Goal: Find specific page/section: Find specific page/section

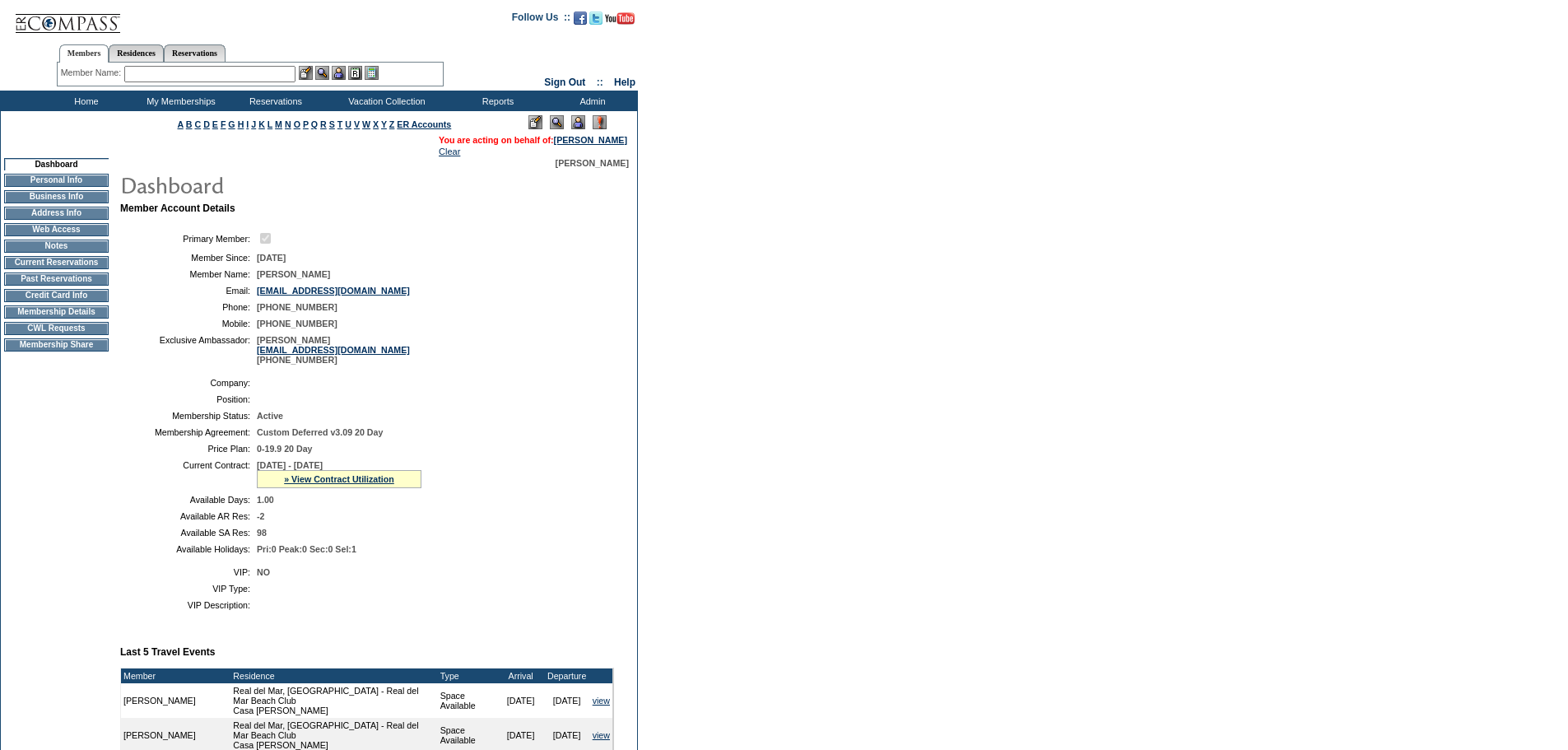
scroll to position [577, 0]
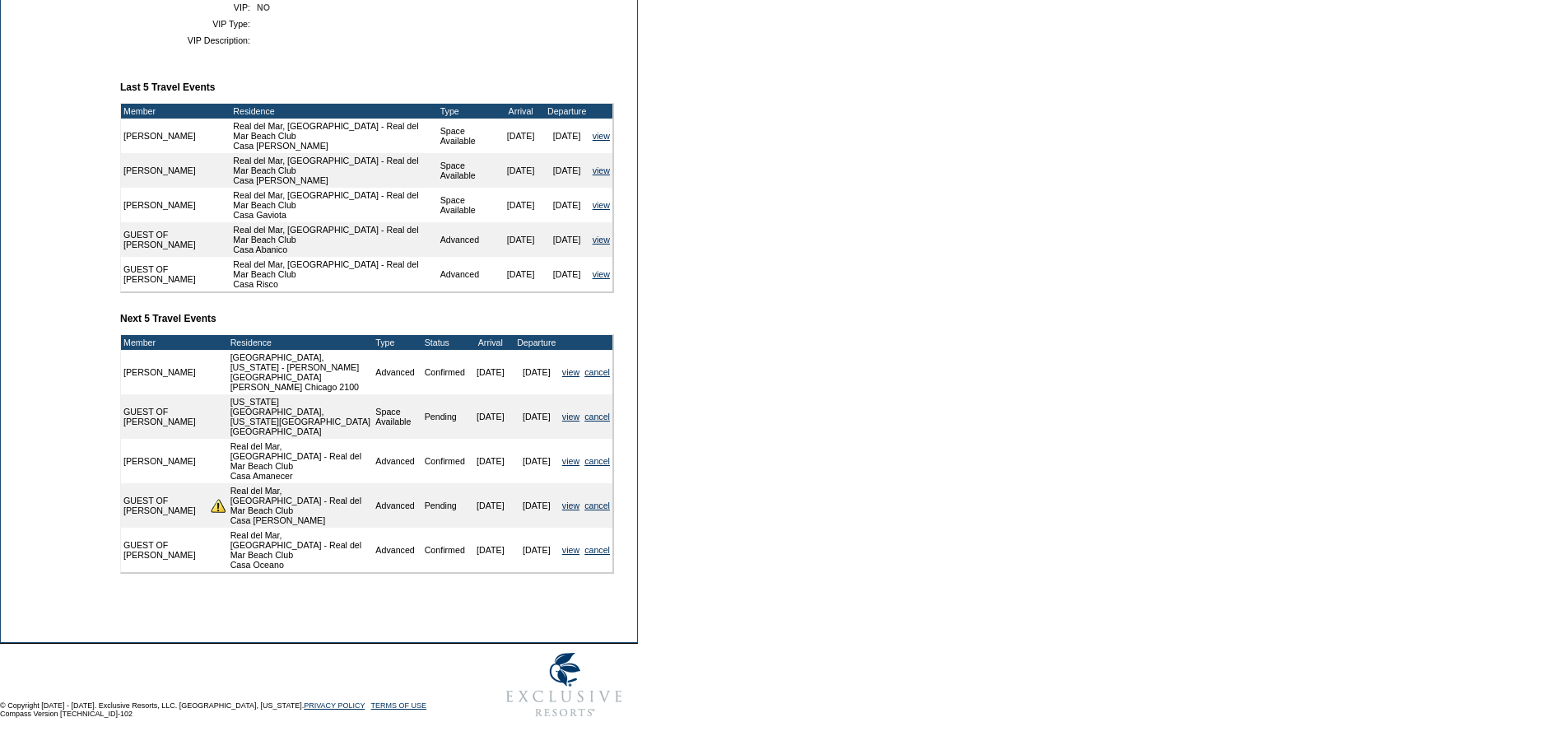
drag, startPoint x: 420, startPoint y: 90, endPoint x: 352, endPoint y: 60, distance: 74.3
click at [352, 52] on table "VIP: NO VIP Type: VIP Description:" at bounding box center [368, 24] width 494 height 56
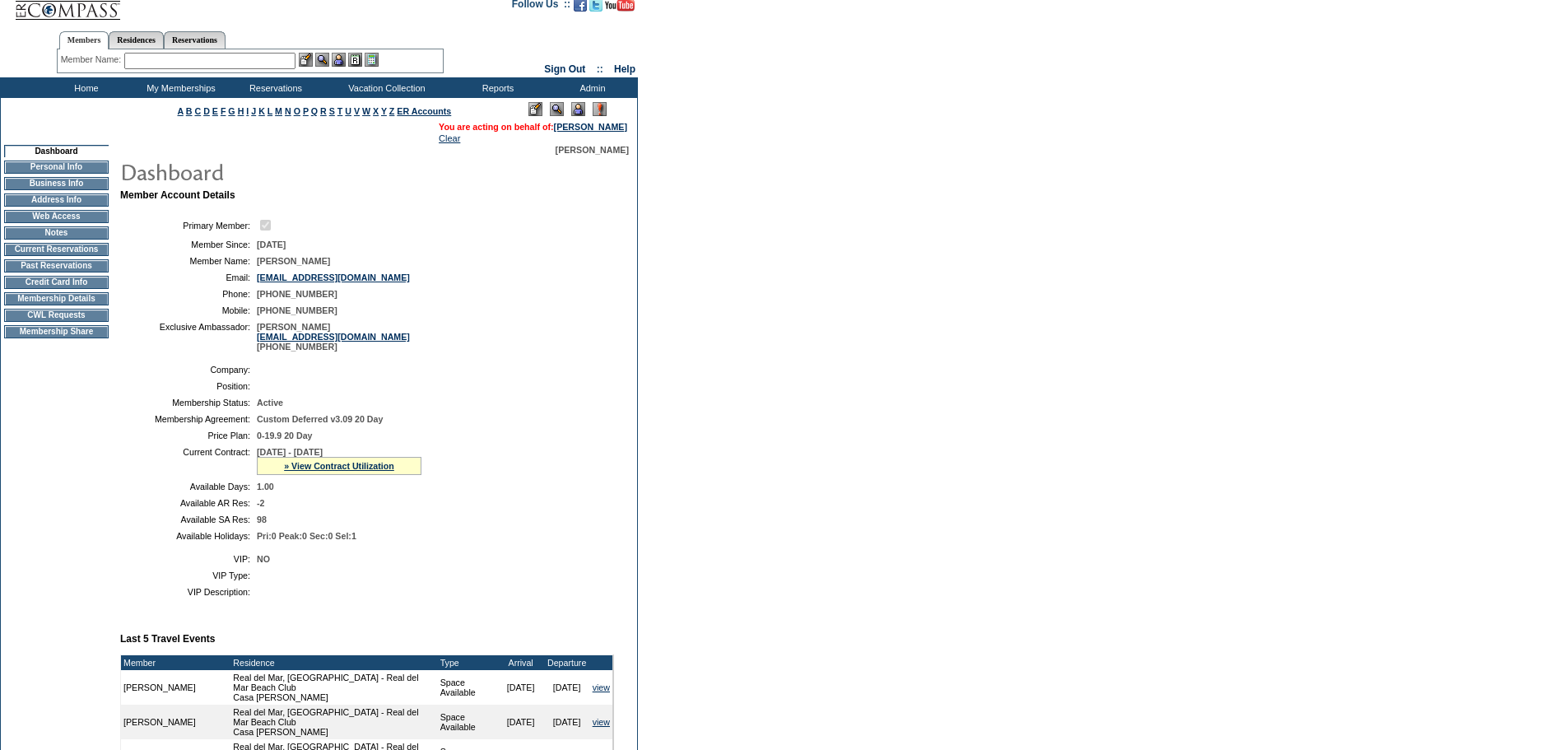
scroll to position [0, 0]
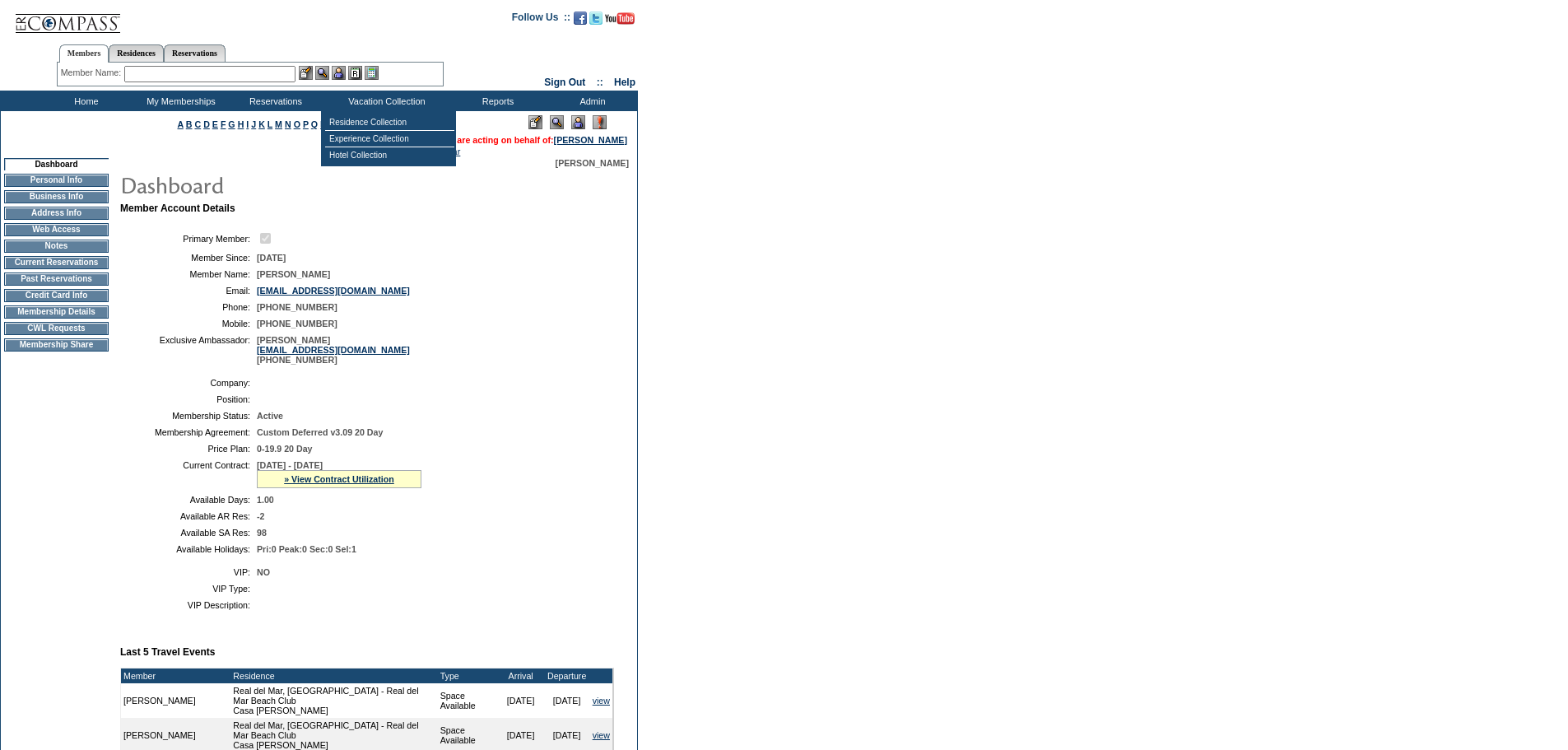
click at [518, 295] on td "[EMAIL_ADDRESS][DOMAIN_NAME]" at bounding box center [432, 291] width 350 height 10
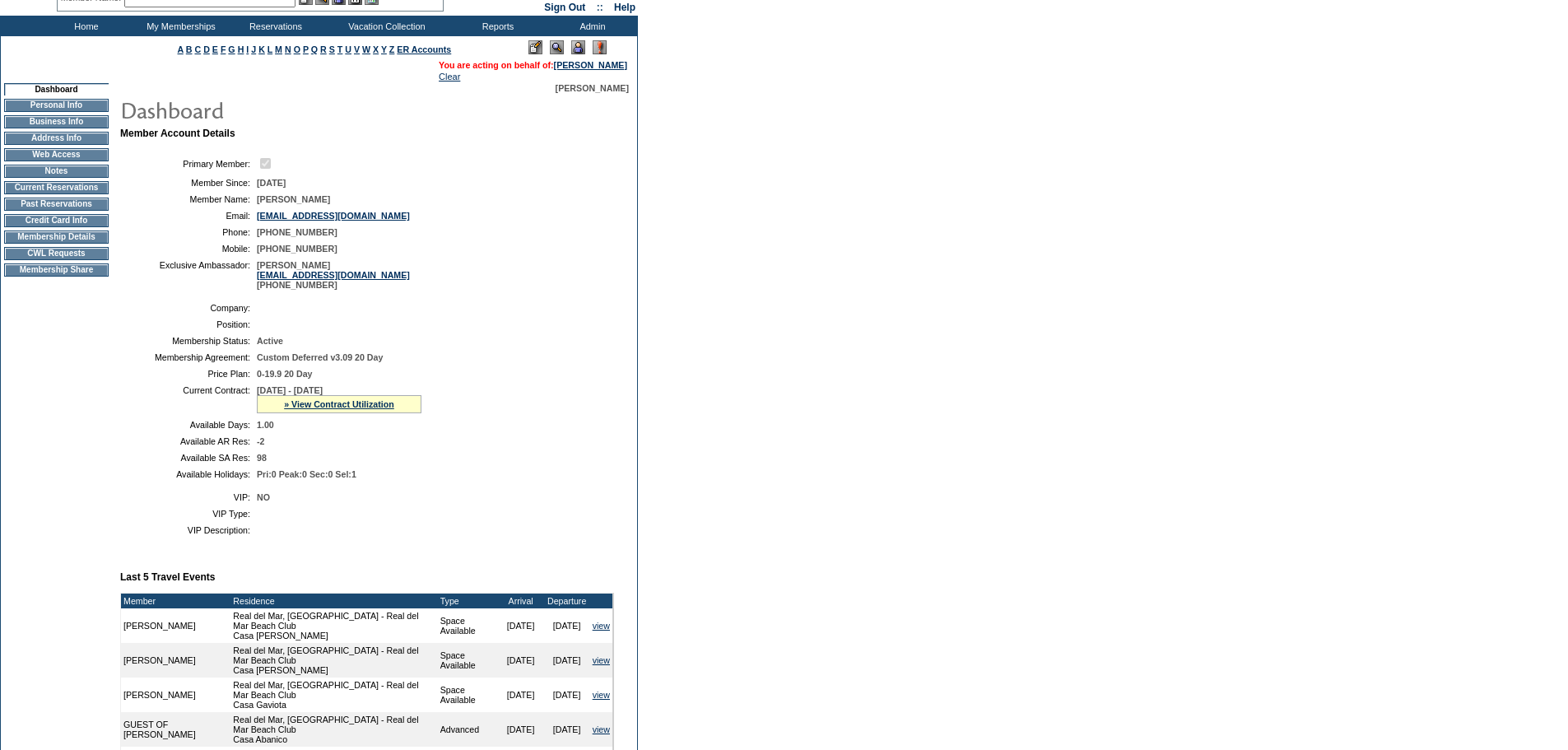
scroll to position [76, 0]
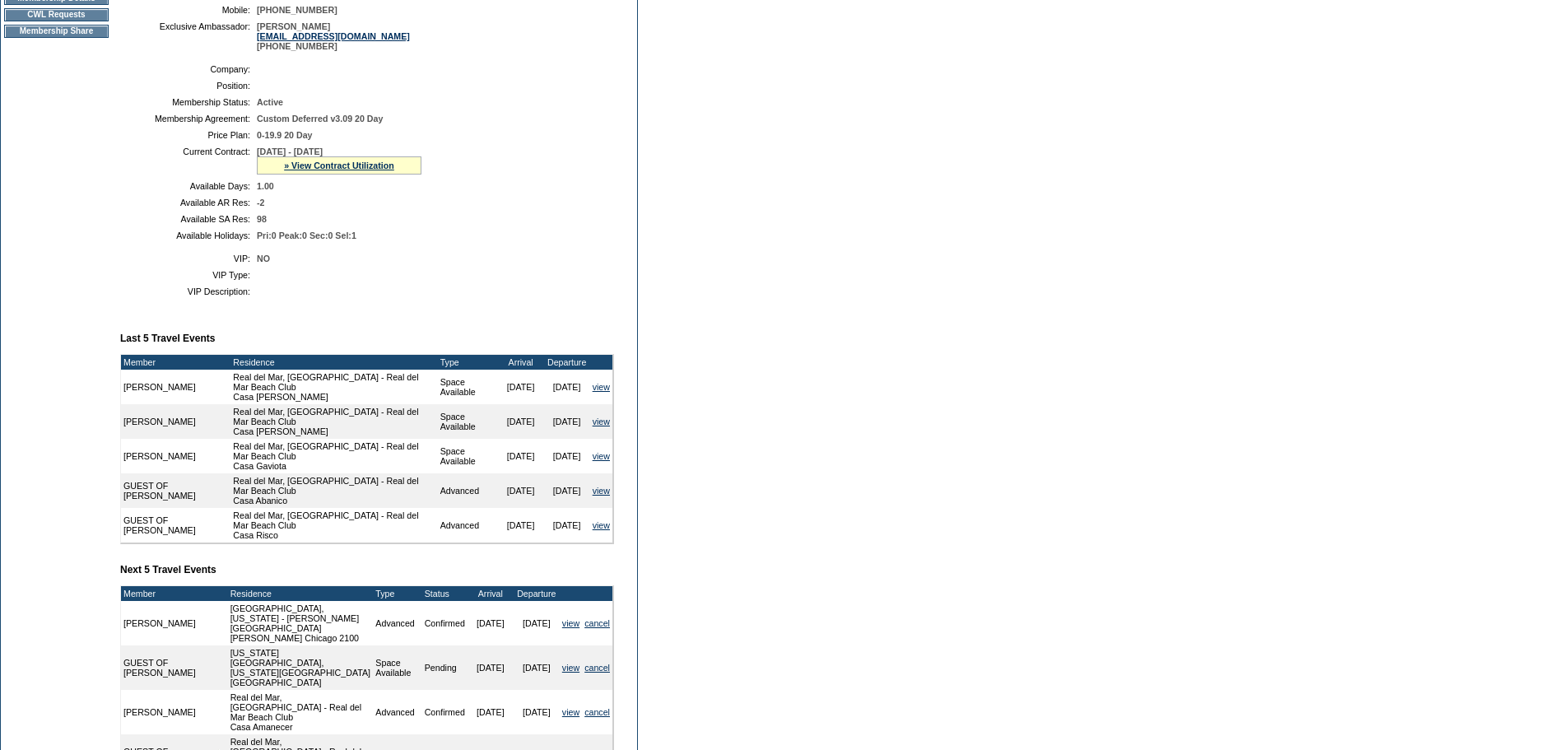
click at [570, 264] on td "NO" at bounding box center [432, 259] width 350 height 10
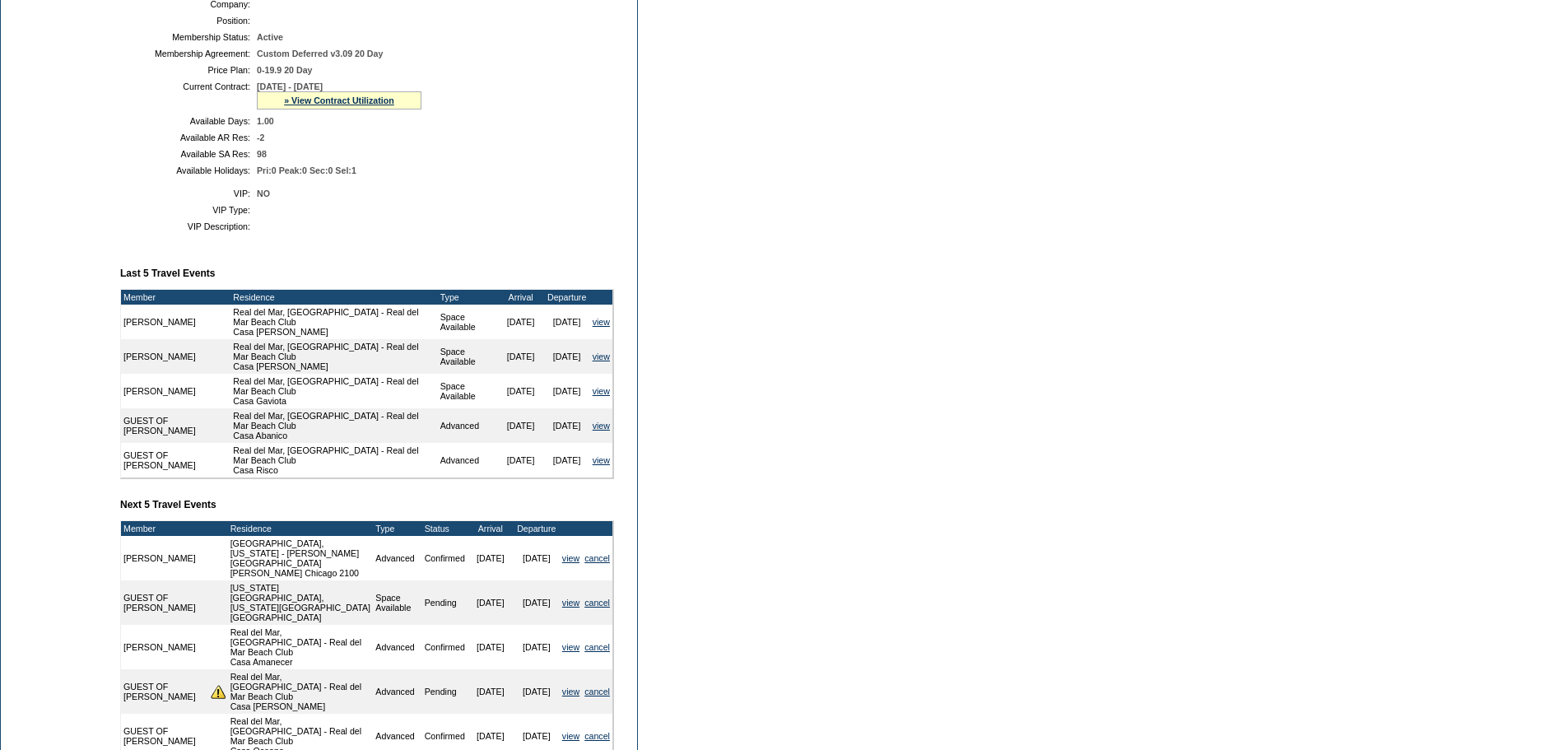
scroll to position [379, 0]
click at [548, 158] on td "98" at bounding box center [432, 153] width 350 height 10
click at [640, 165] on form "Follow Us ::" at bounding box center [784, 265] width 1568 height 1291
click at [577, 180] on table "Company: Position: Membership Status: Active Membership Agreement: Custom Defer…" at bounding box center [368, 86] width 494 height 189
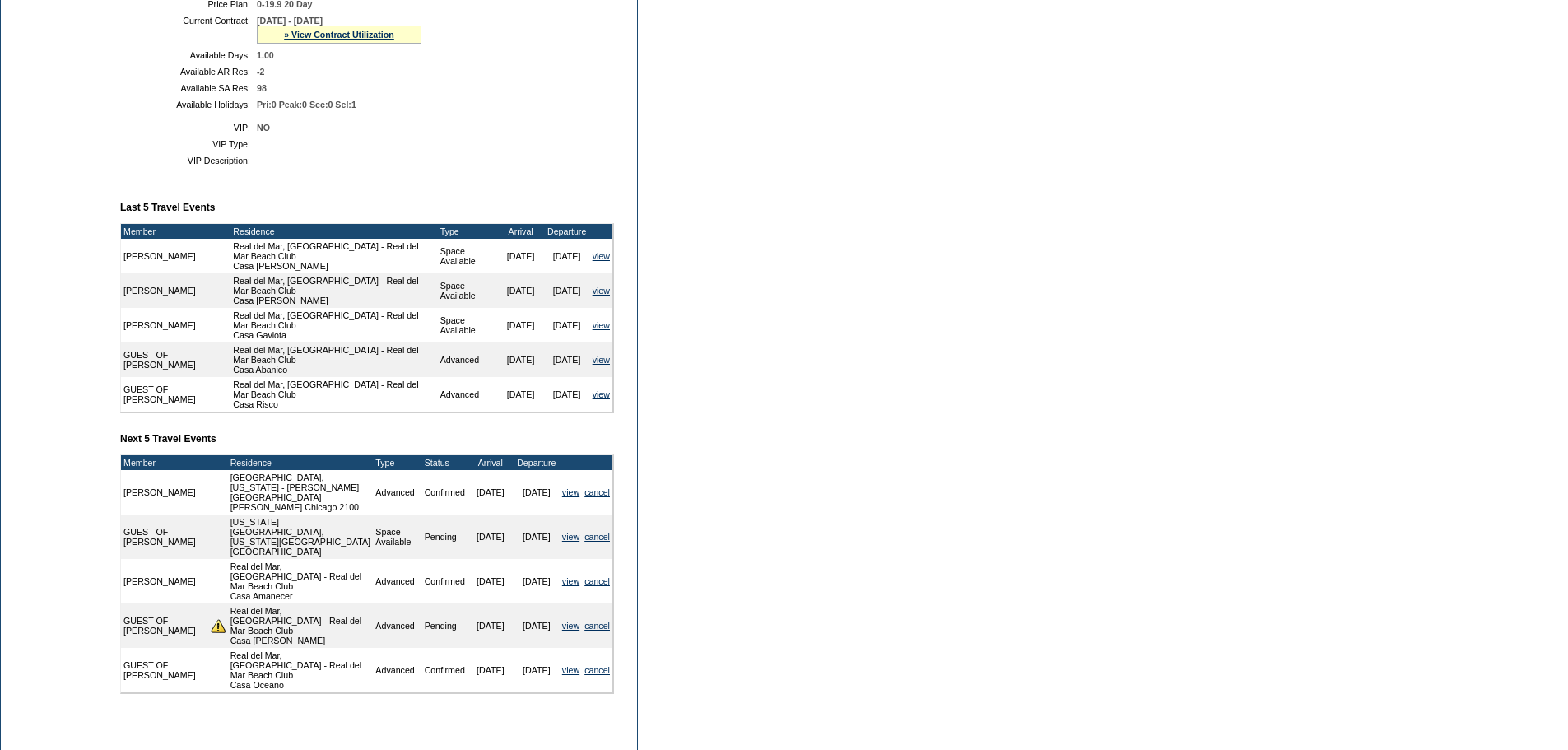
scroll to position [577, 0]
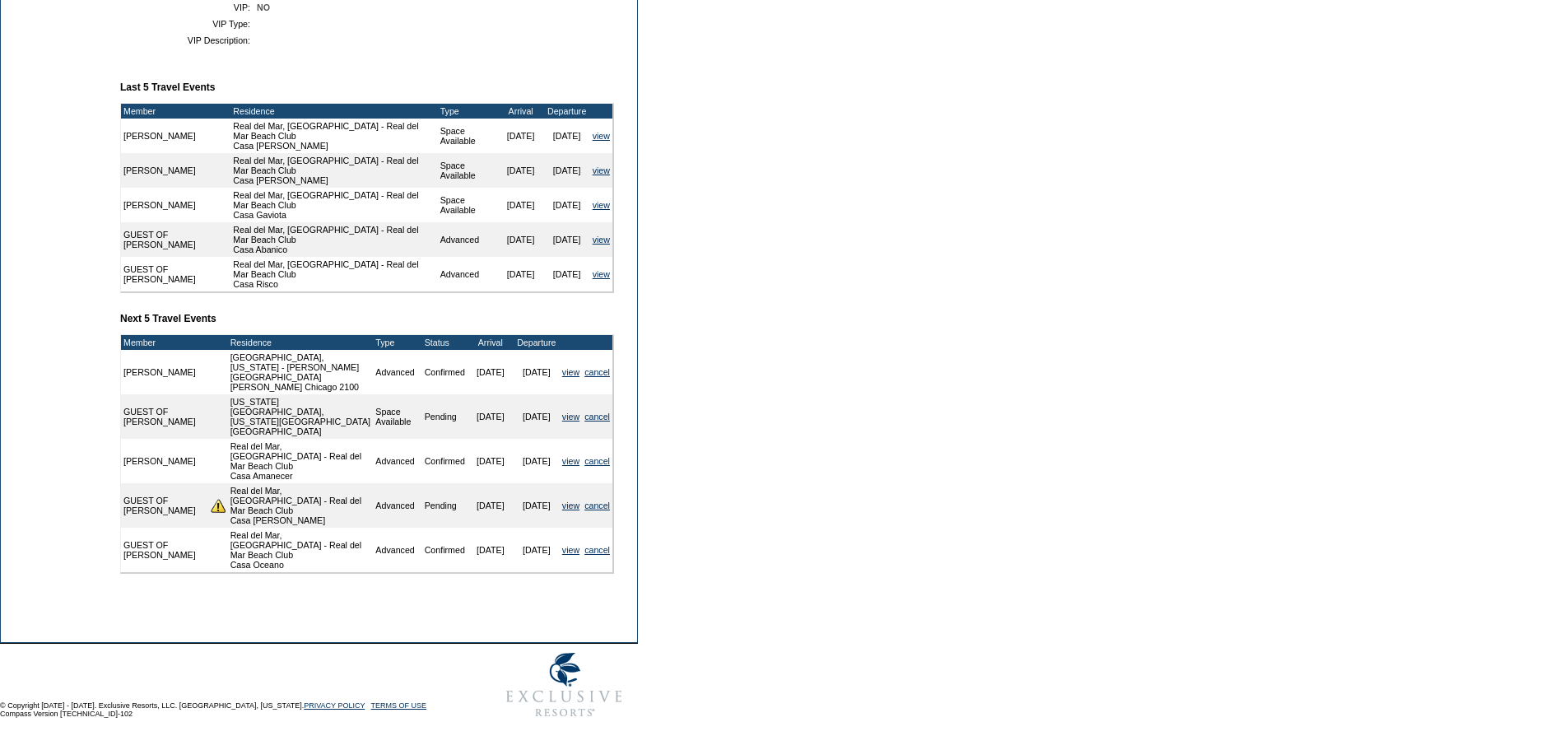
click at [165, 548] on td "GUEST OF [PERSON_NAME]" at bounding box center [164, 550] width 87 height 44
click at [335, 561] on td "Real del Mar, [GEOGRAPHIC_DATA] - Real del Mar Beach Club [GEOGRAPHIC_DATA]" at bounding box center [300, 550] width 146 height 44
click at [456, 322] on td "Member Account Details Primary Member: Member Since: [DATE] Member Name: [PERSO…" at bounding box center [374, 121] width 507 height 965
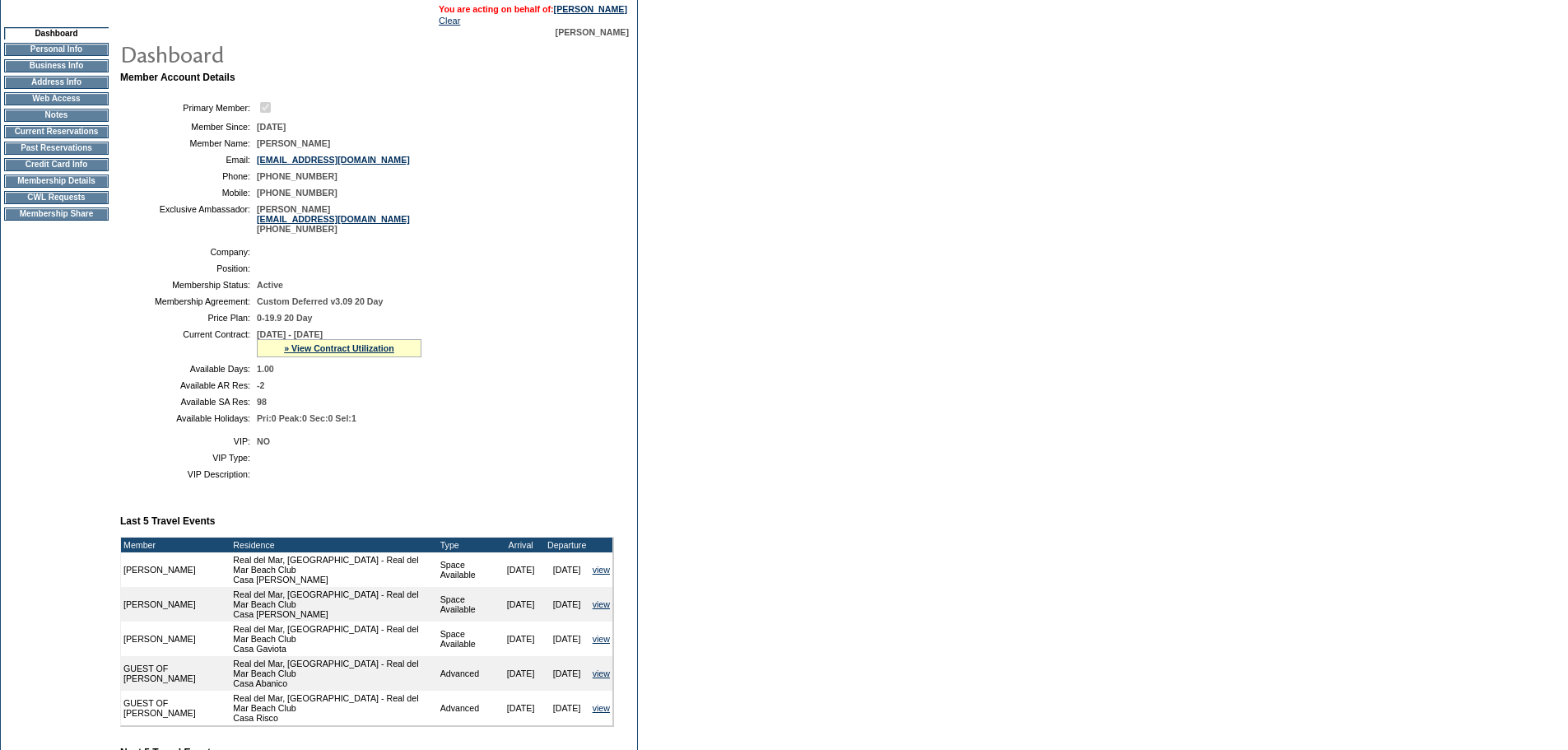
scroll to position [0, 0]
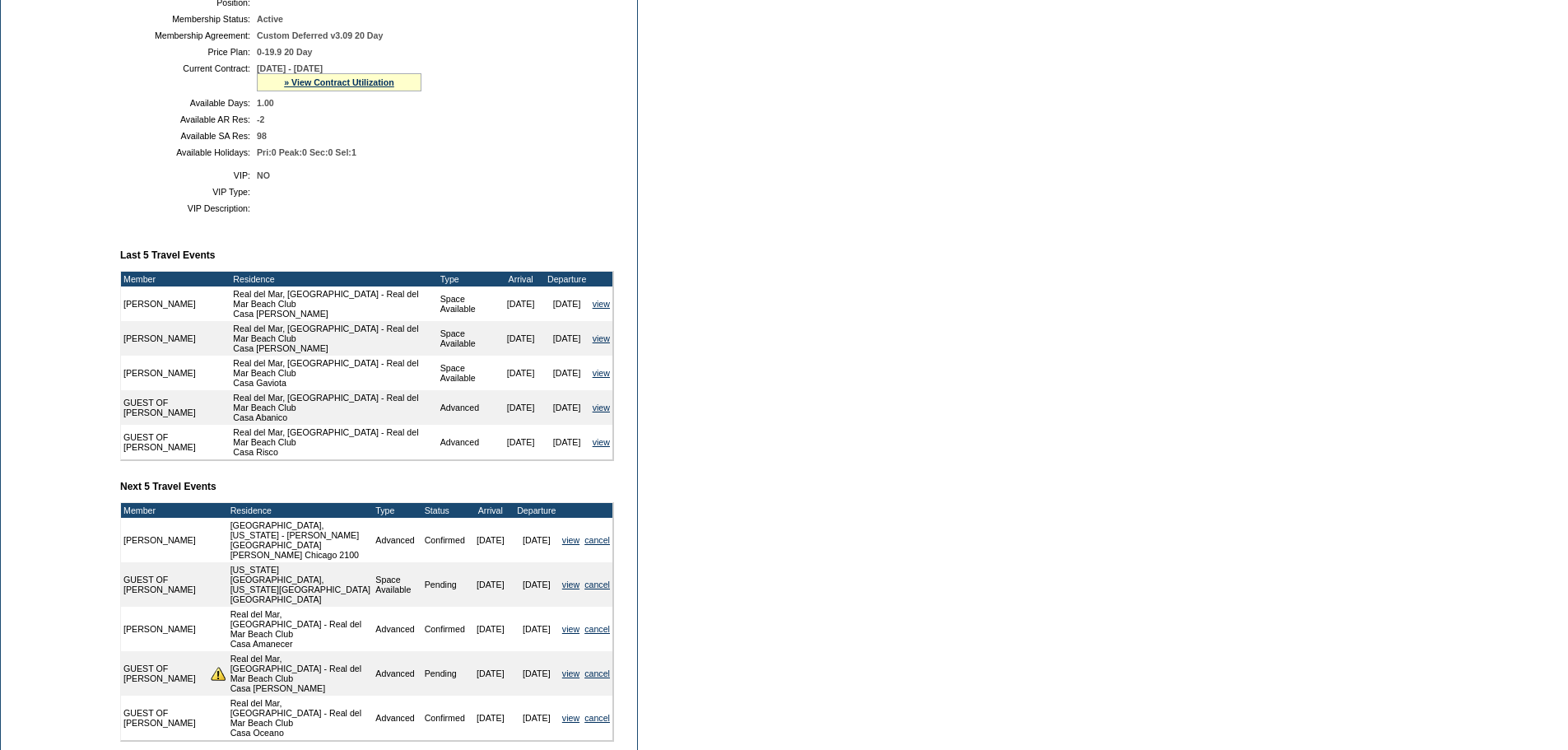
click at [549, 268] on td "Member Account Details Primary Member: Member Since: [DATE] Member Name: [PERSO…" at bounding box center [374, 289] width 507 height 965
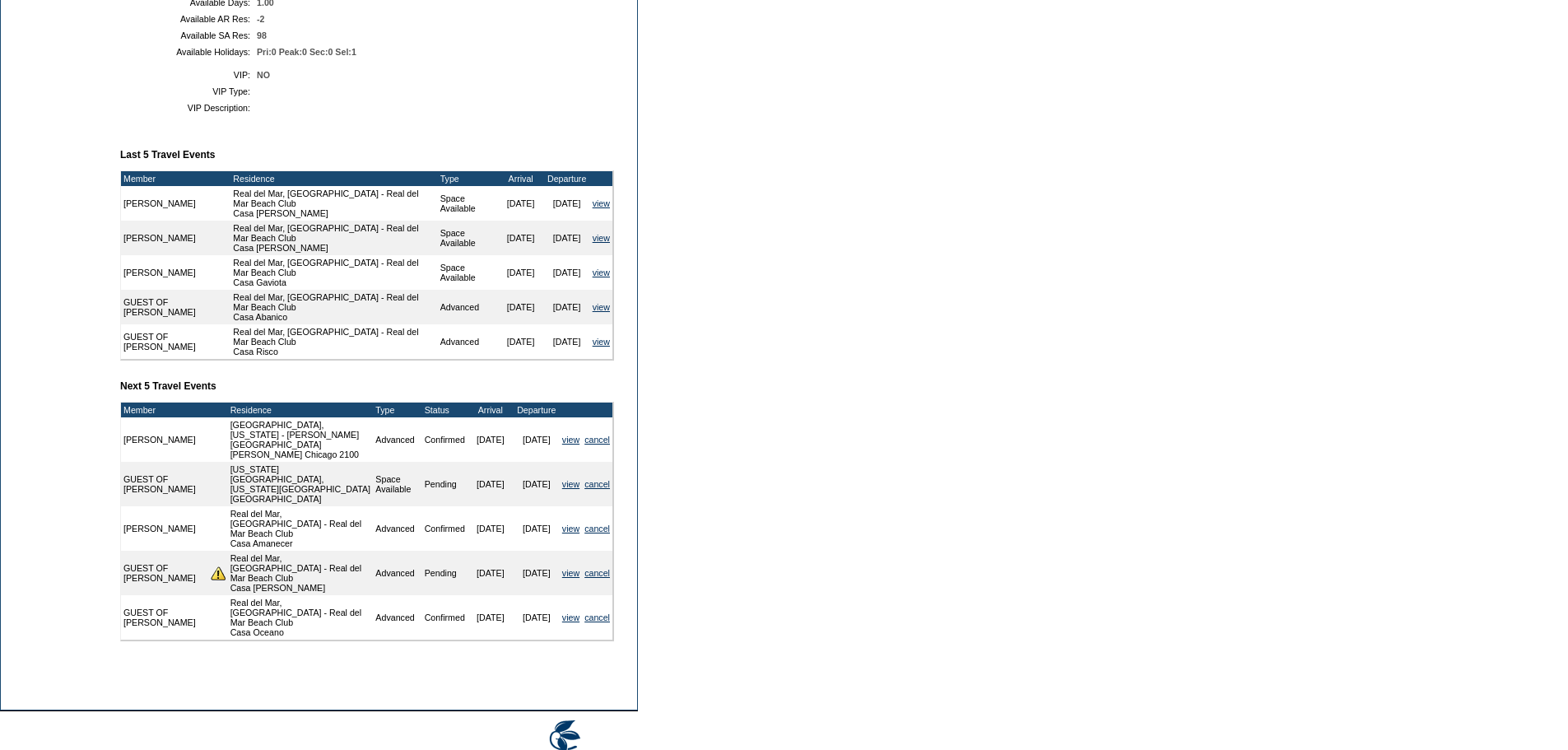
scroll to position [503, 0]
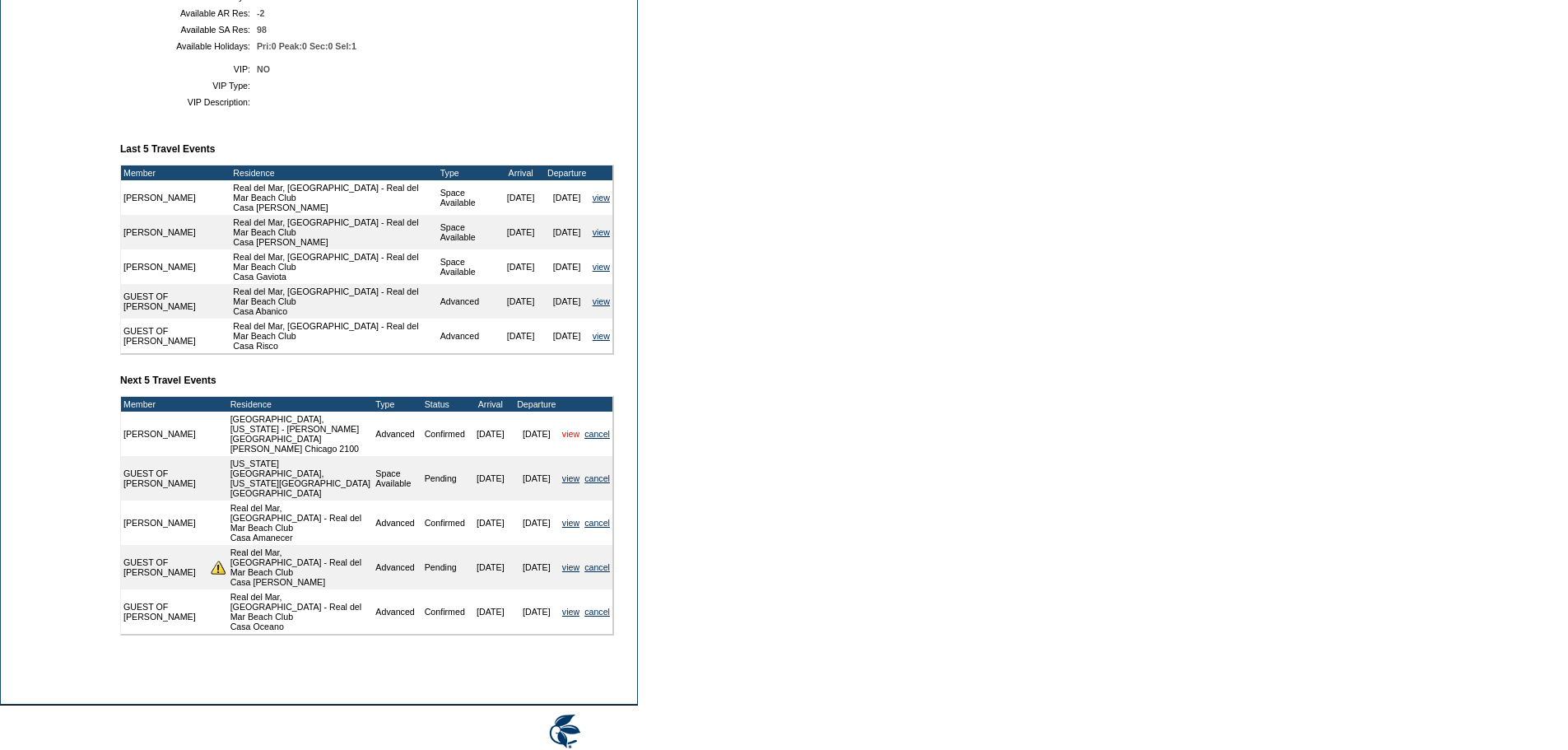
click at [562, 439] on link "view" at bounding box center [571, 433] width 17 height 10
